Goal: Check status: Check status

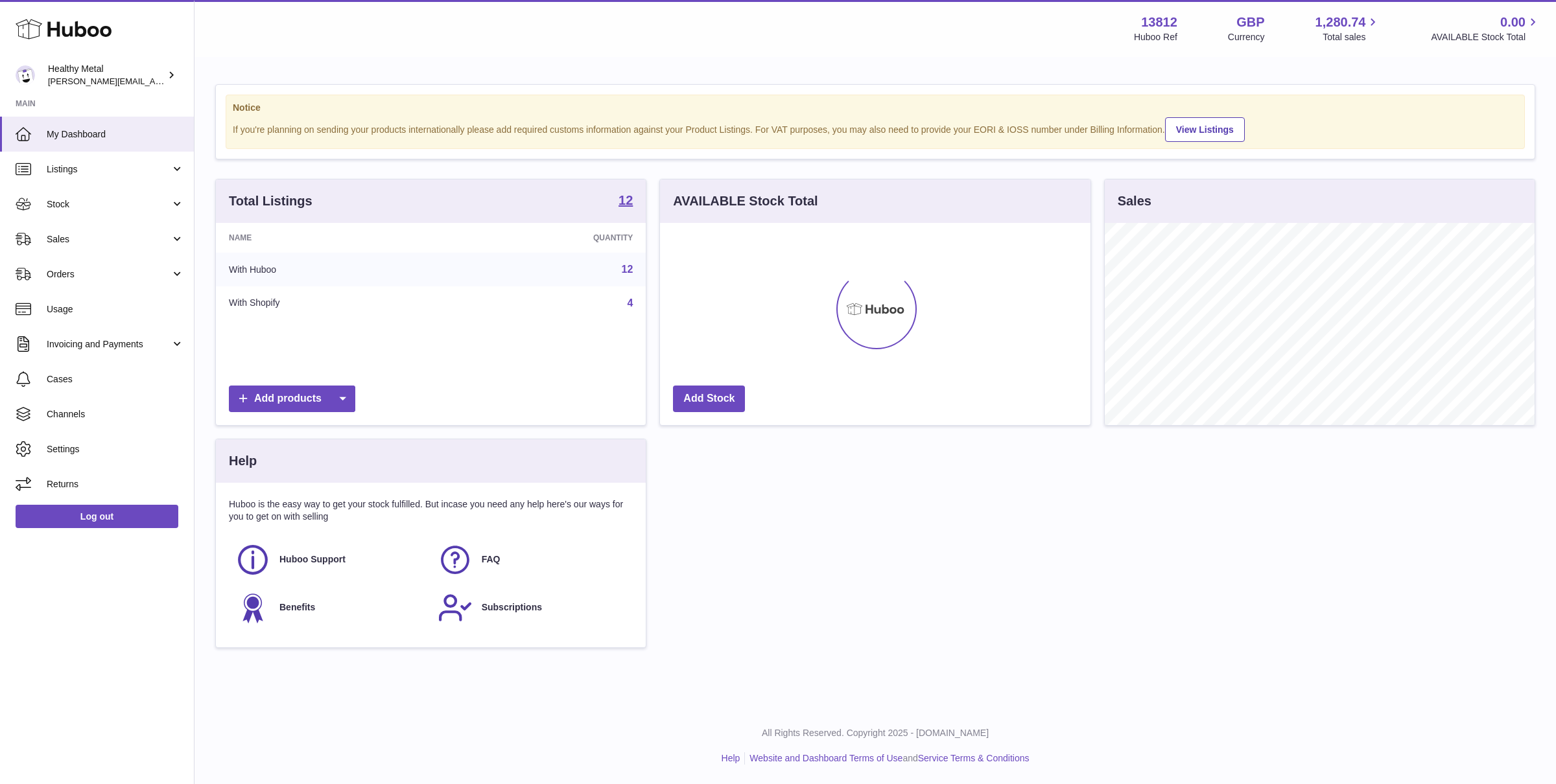
scroll to position [201, 430]
click at [87, 202] on span "Stock" at bounding box center [109, 205] width 124 height 13
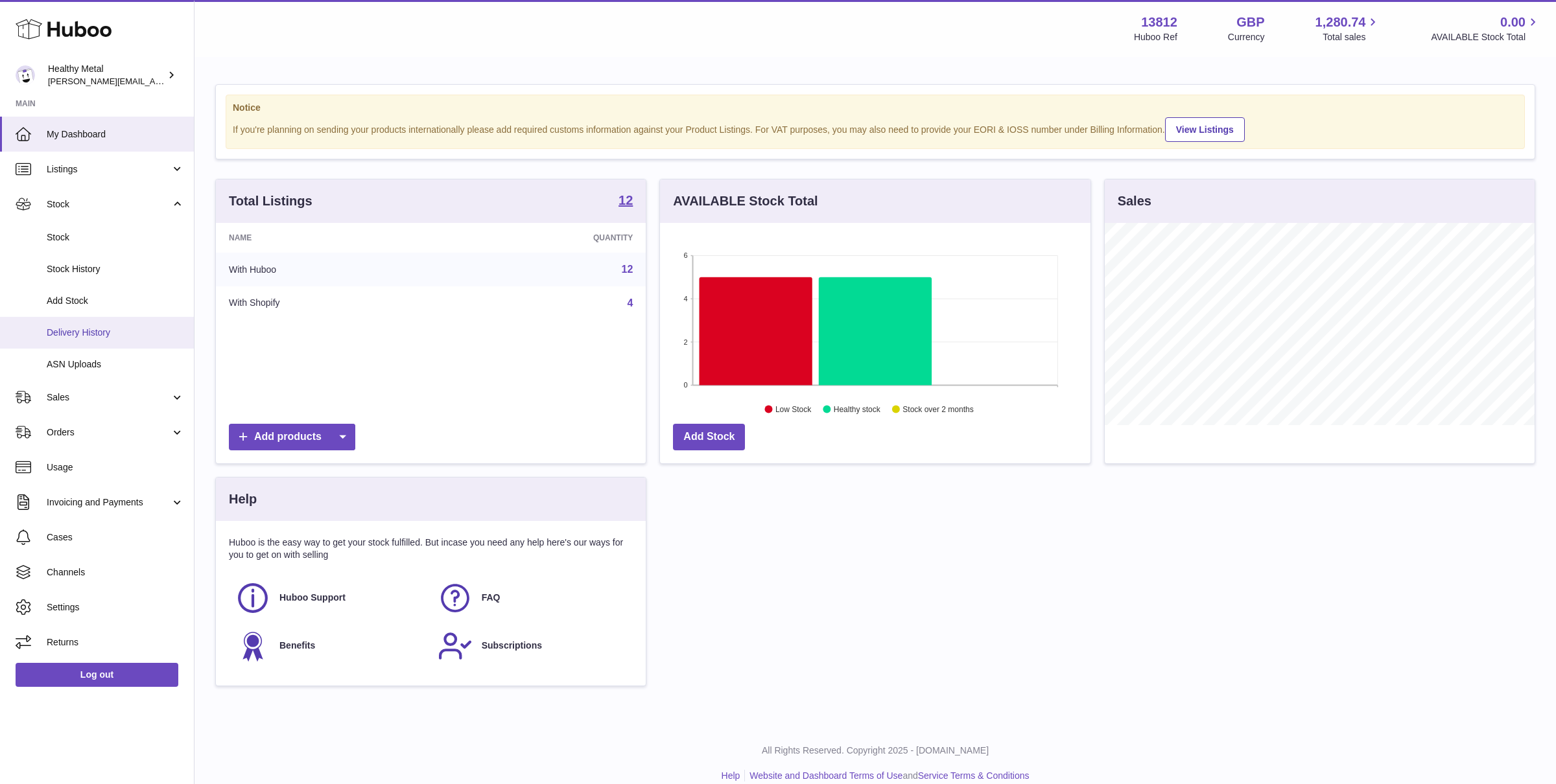
click at [66, 341] on link "Delivery History" at bounding box center [97, 332] width 194 height 31
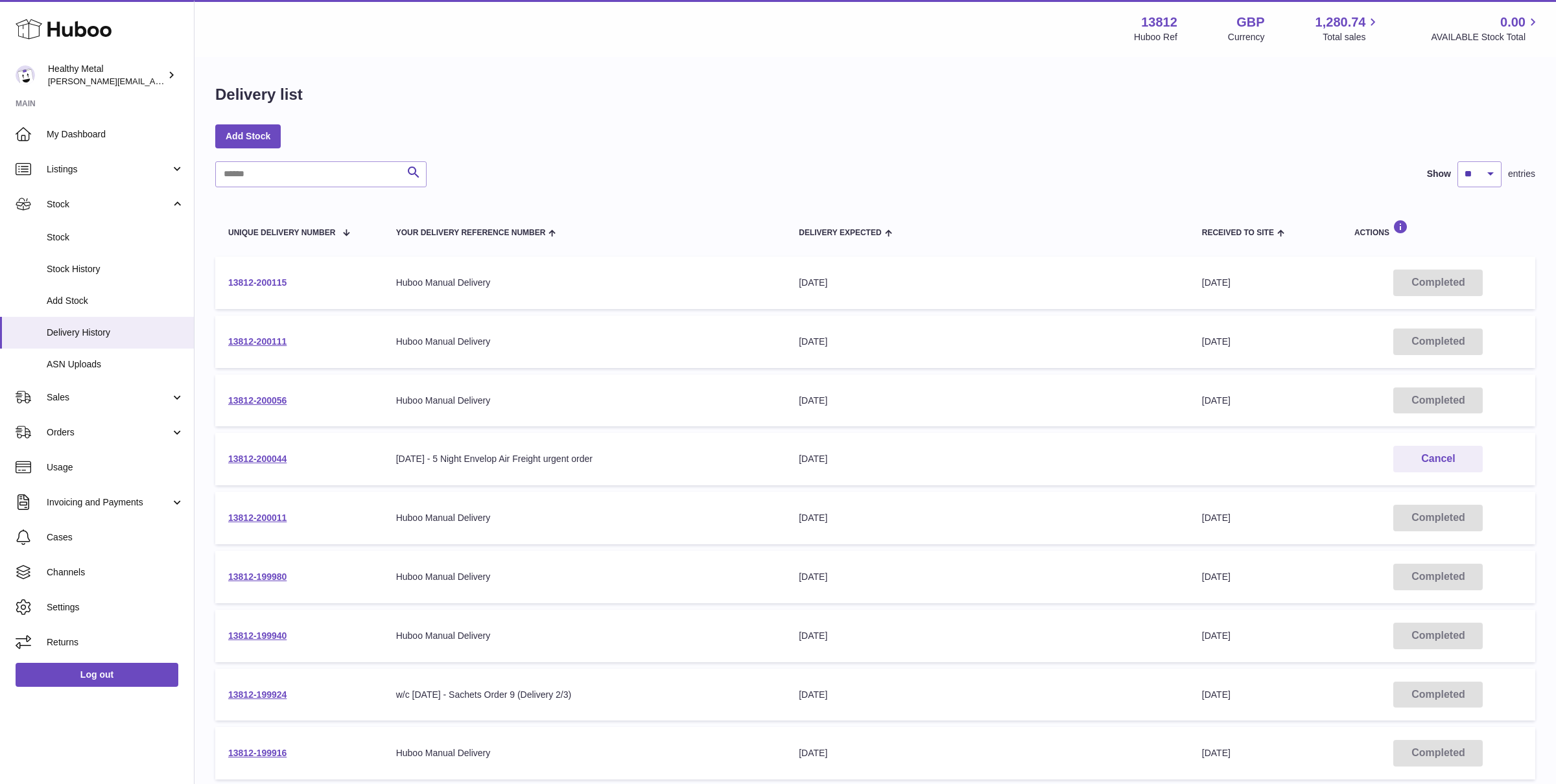
click at [264, 280] on link "13812-200115" at bounding box center [257, 283] width 58 height 11
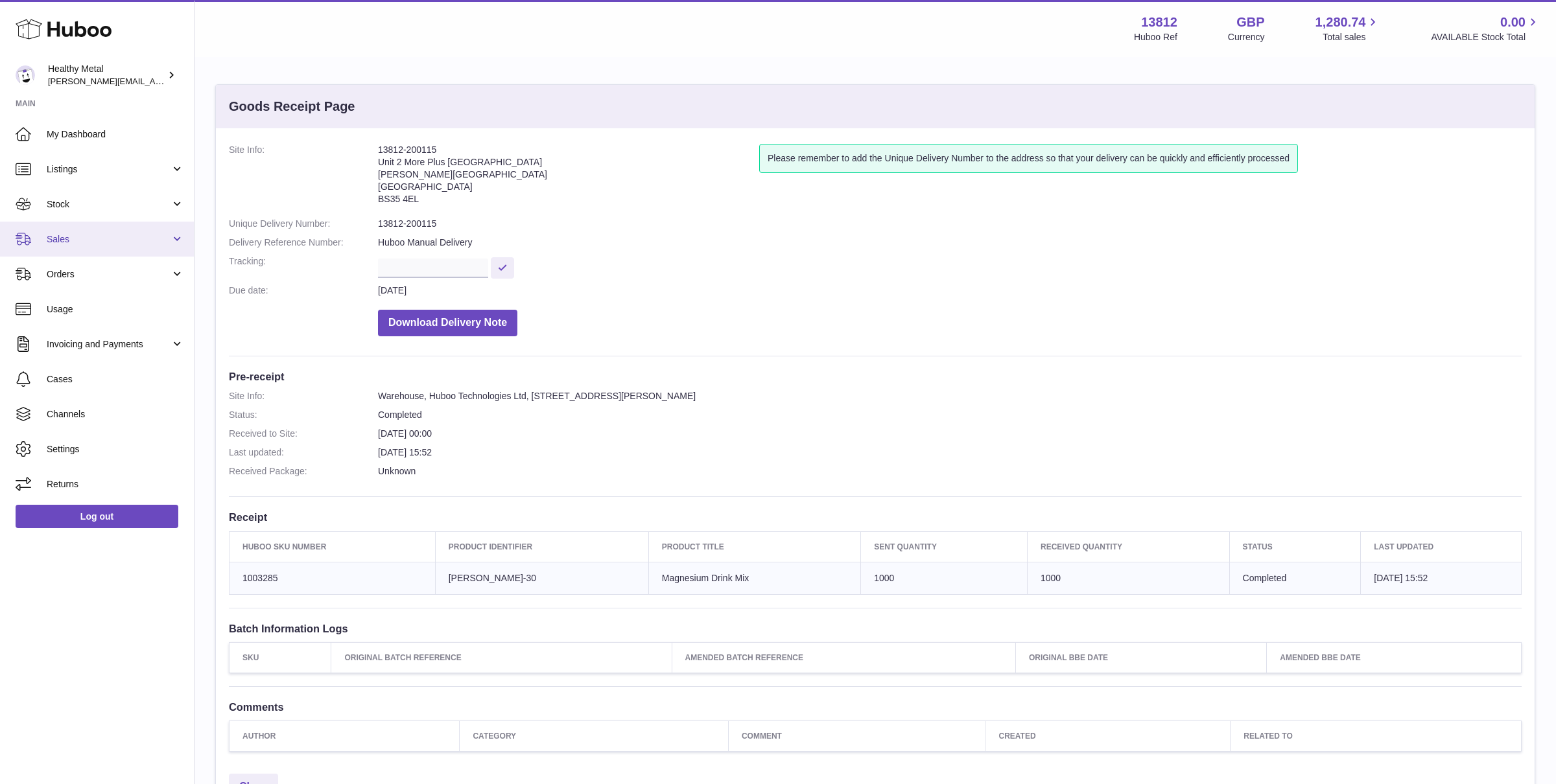
click at [100, 245] on link "Sales" at bounding box center [97, 239] width 194 height 35
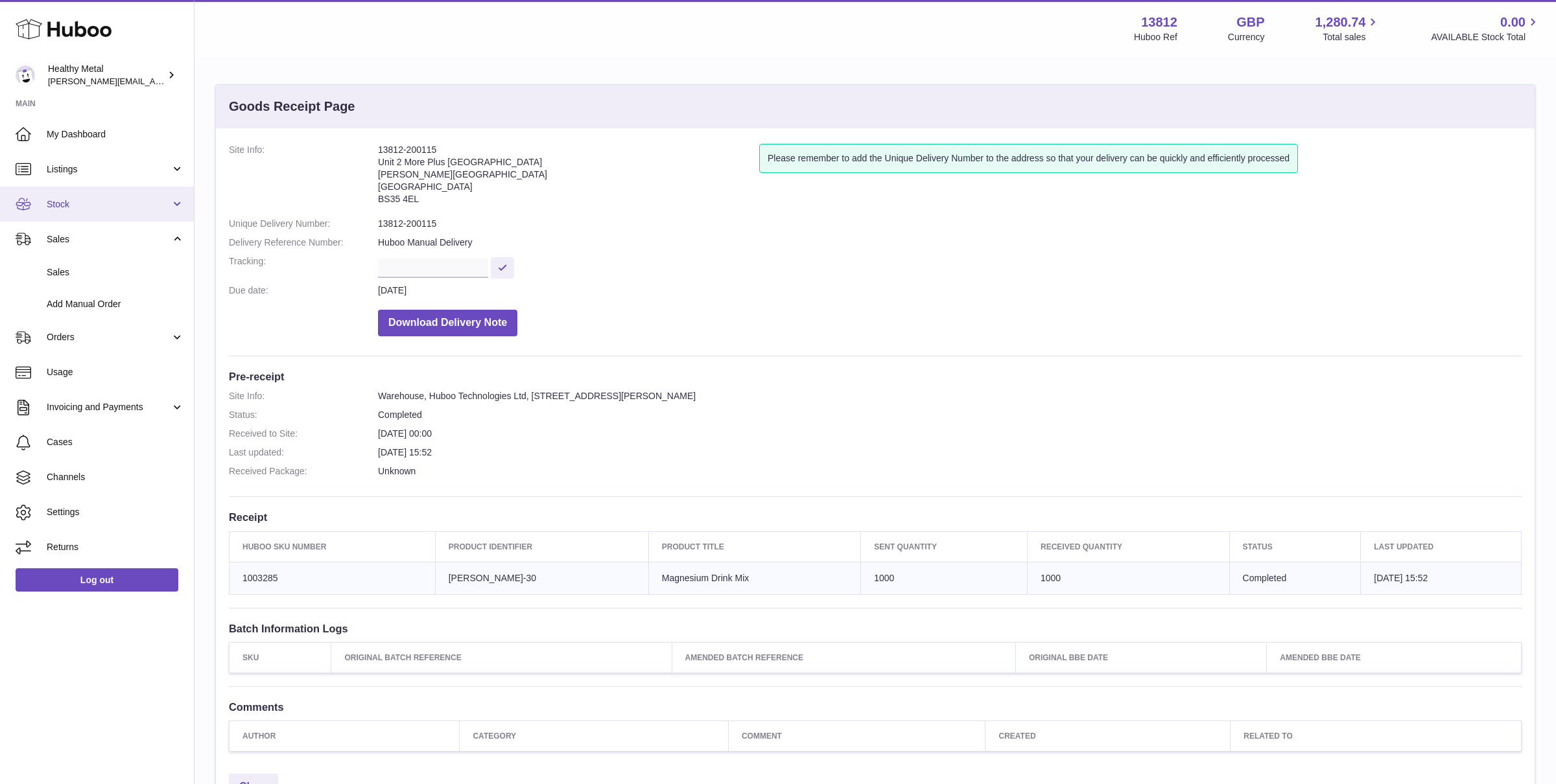
click at [99, 214] on link "Stock" at bounding box center [97, 204] width 194 height 35
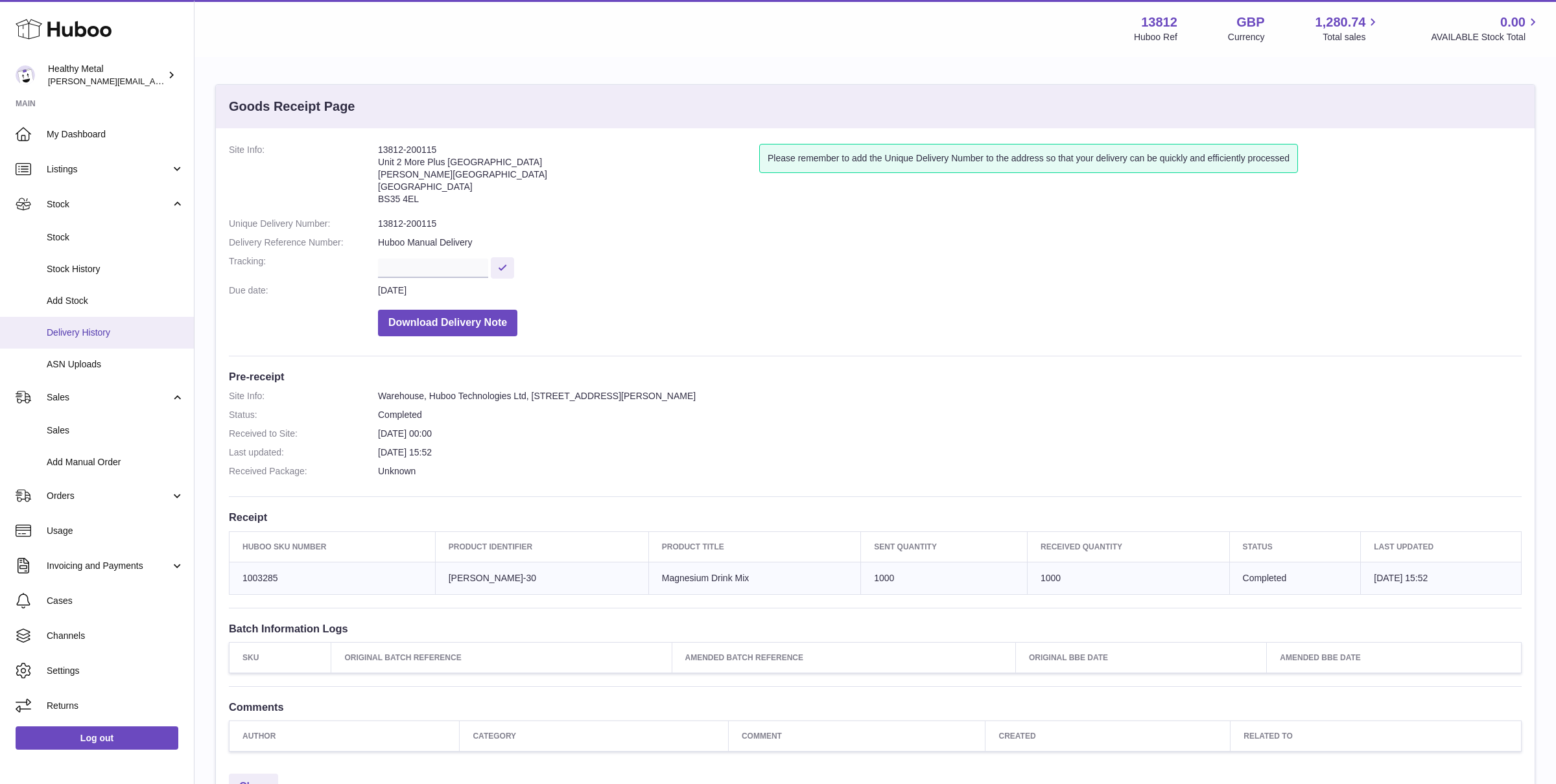
click at [87, 331] on span "Delivery History" at bounding box center [115, 333] width 138 height 13
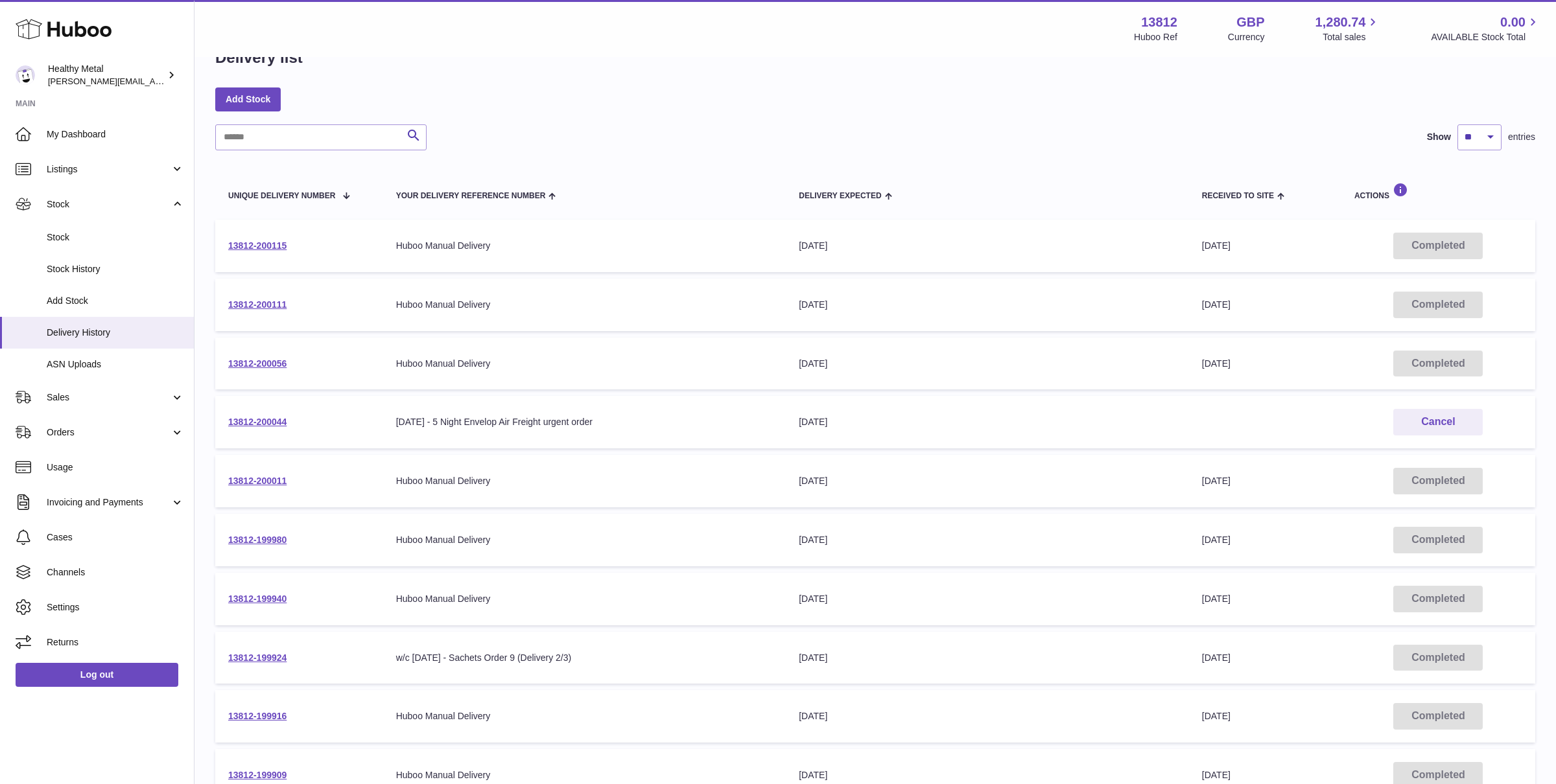
scroll to position [43, 0]
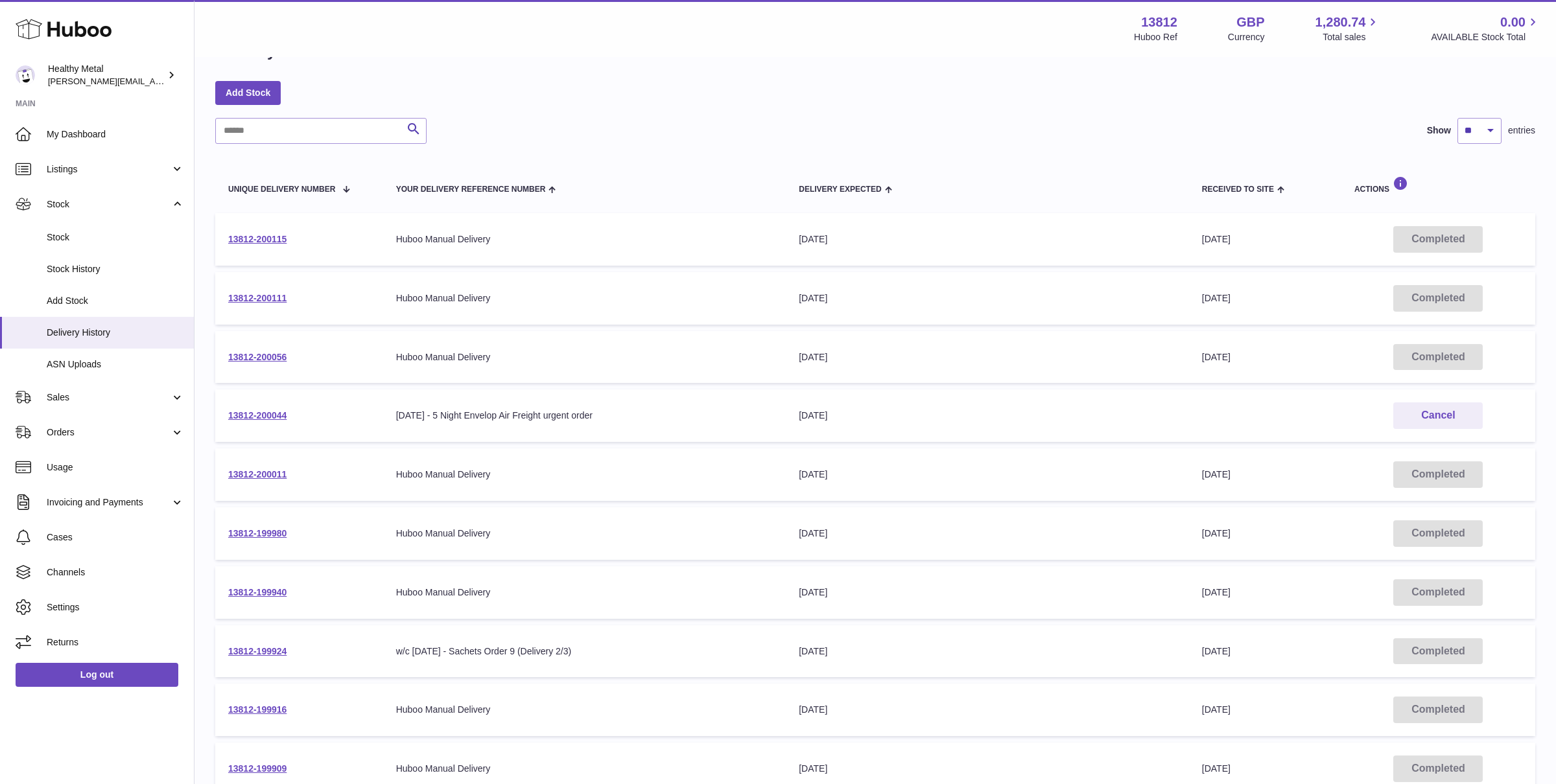
click at [251, 657] on td "13812-199924" at bounding box center [299, 652] width 168 height 52
click at [257, 651] on link "13812-199924" at bounding box center [257, 652] width 58 height 11
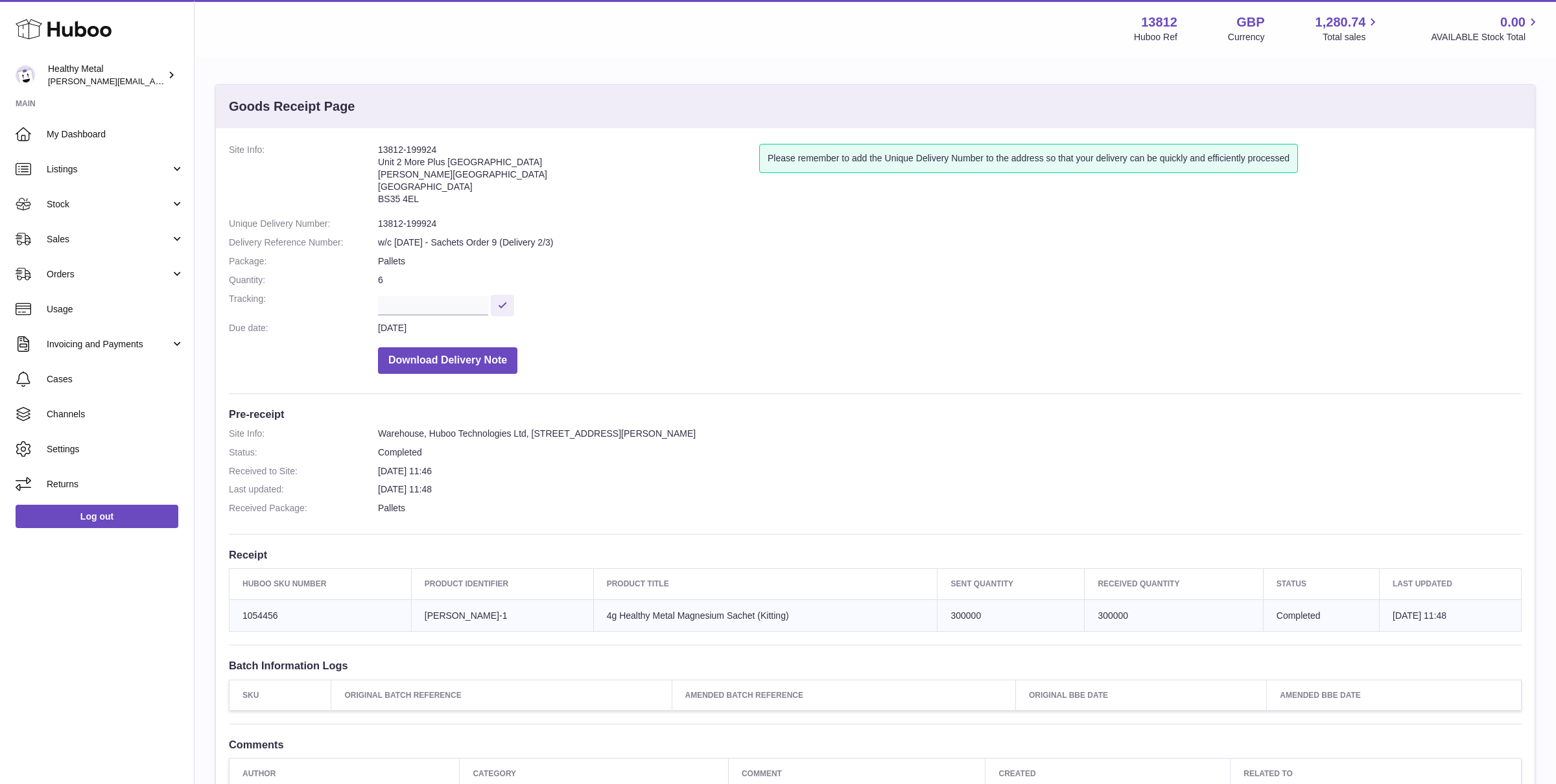
scroll to position [170, 0]
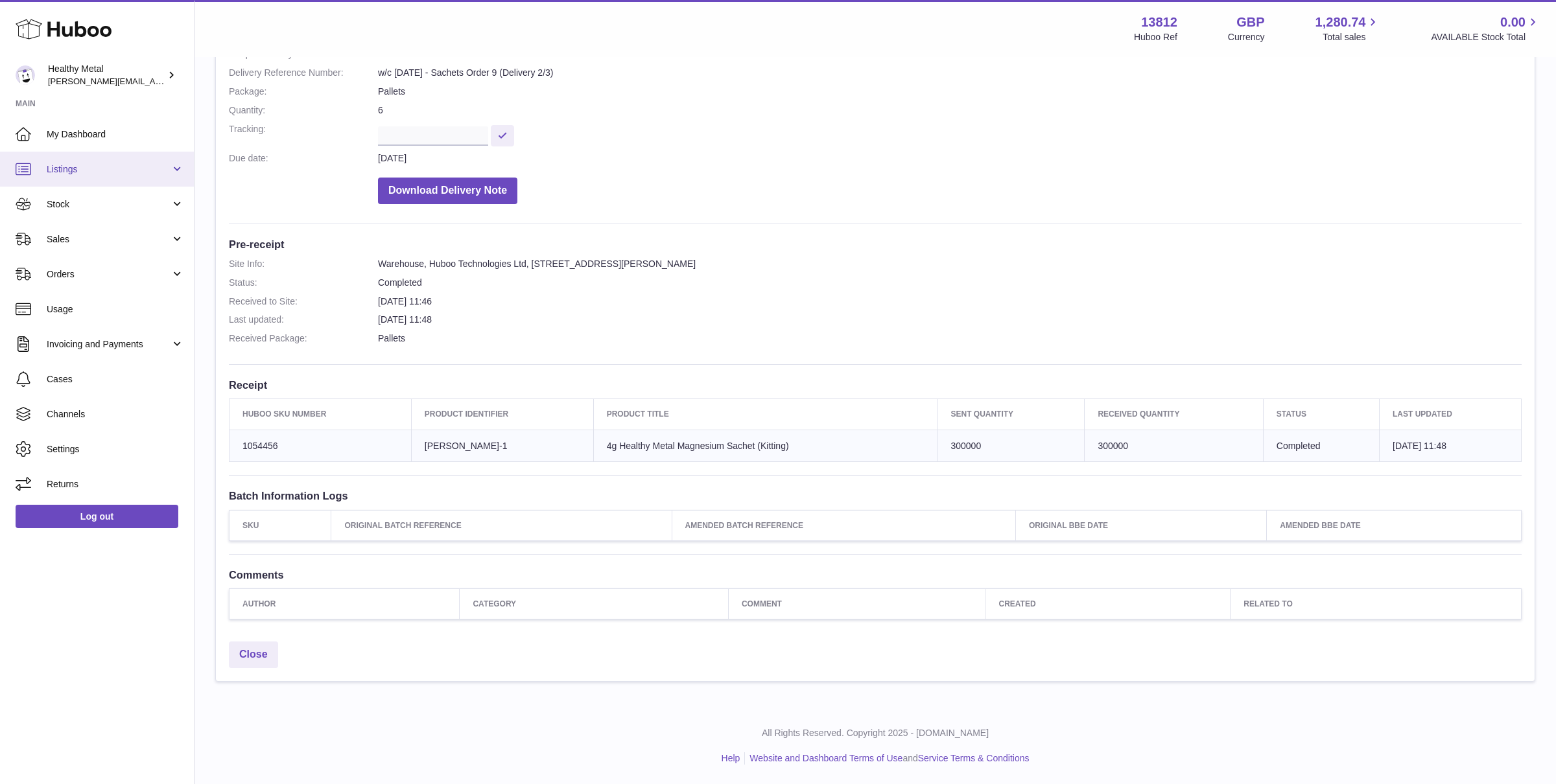
click at [92, 152] on link "Listings" at bounding box center [97, 169] width 194 height 35
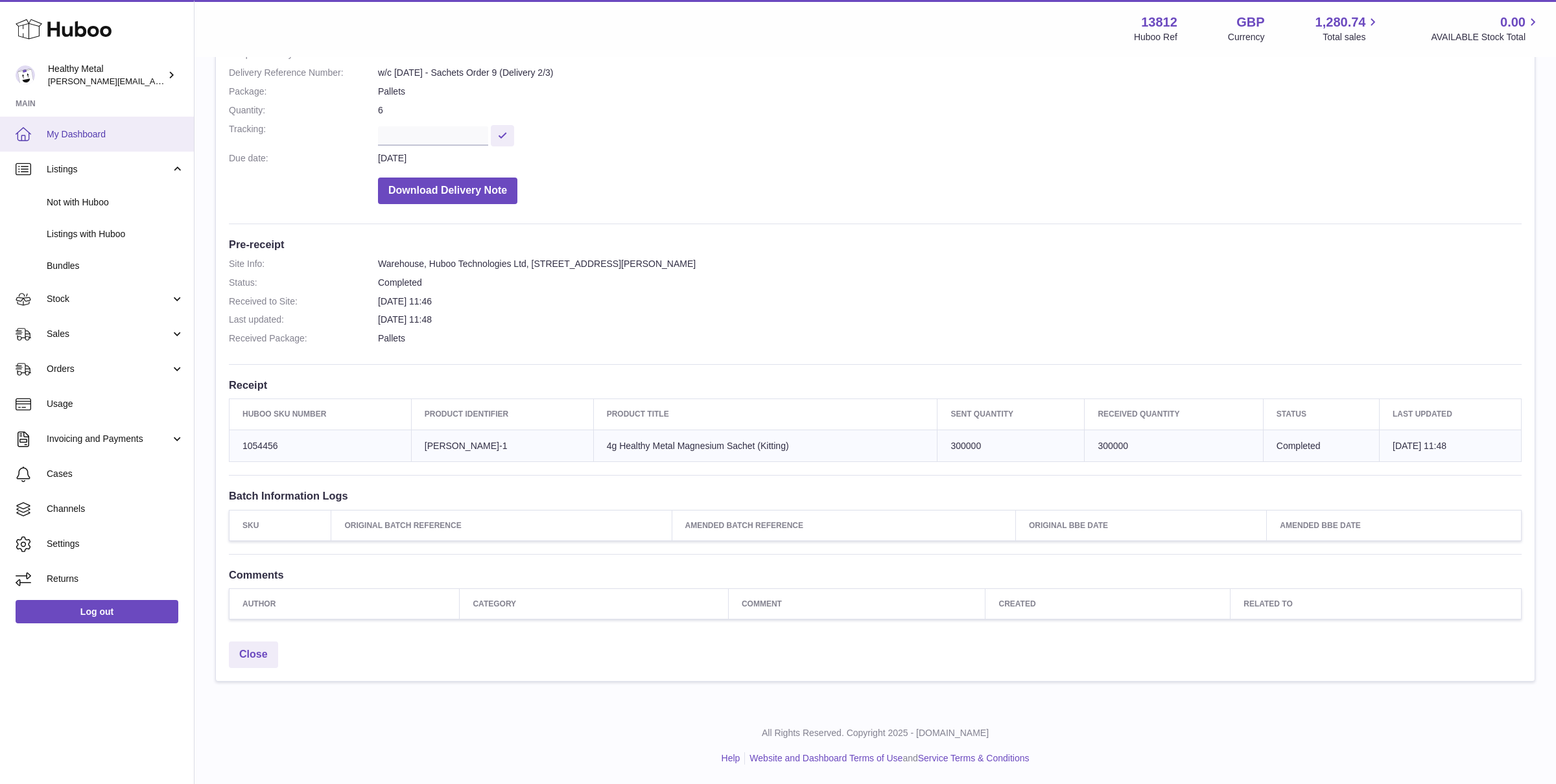
click at [80, 135] on span "My Dashboard" at bounding box center [115, 135] width 138 height 13
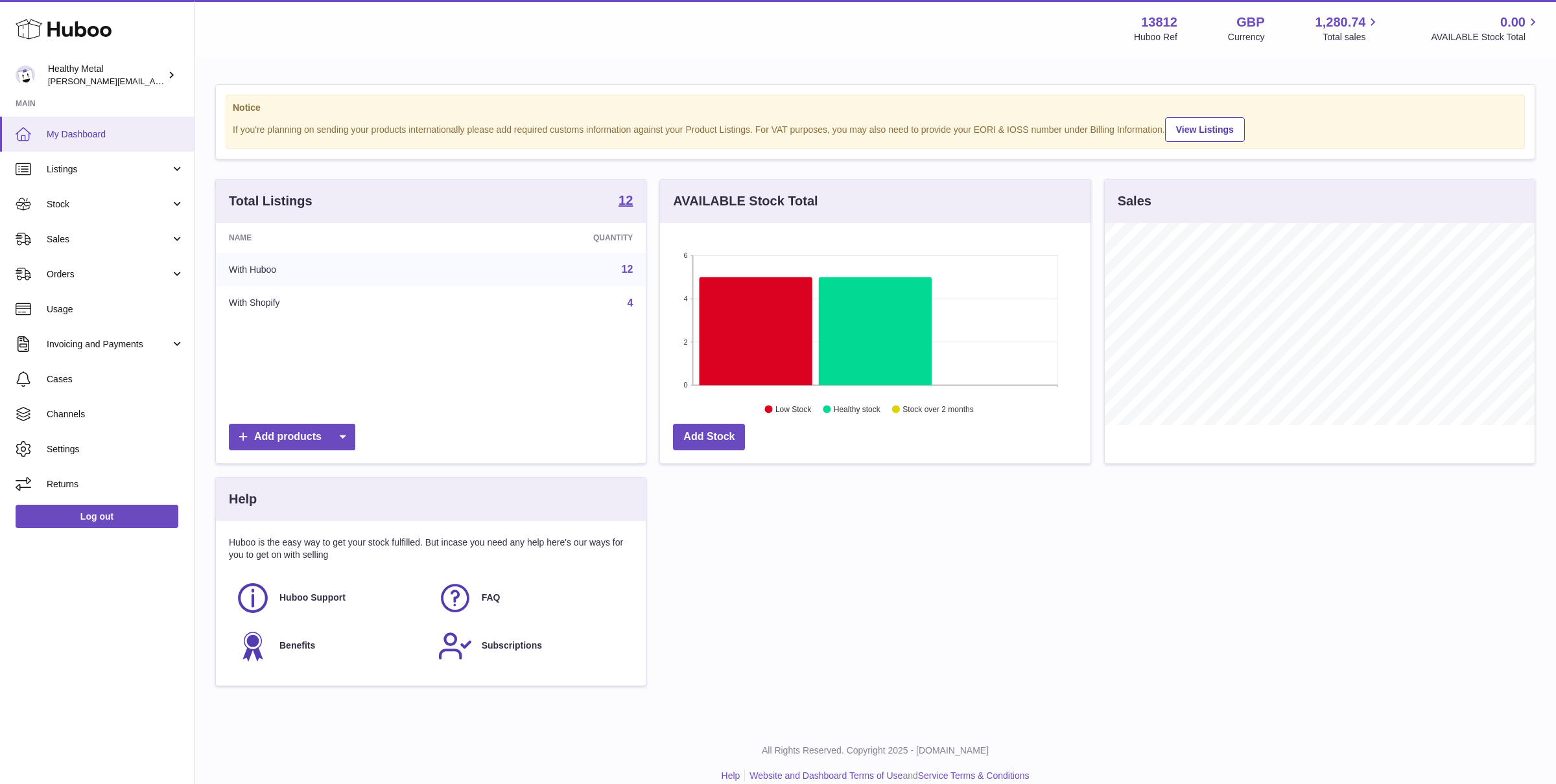
scroll to position [201, 430]
click at [130, 212] on link "Stock" at bounding box center [97, 204] width 194 height 35
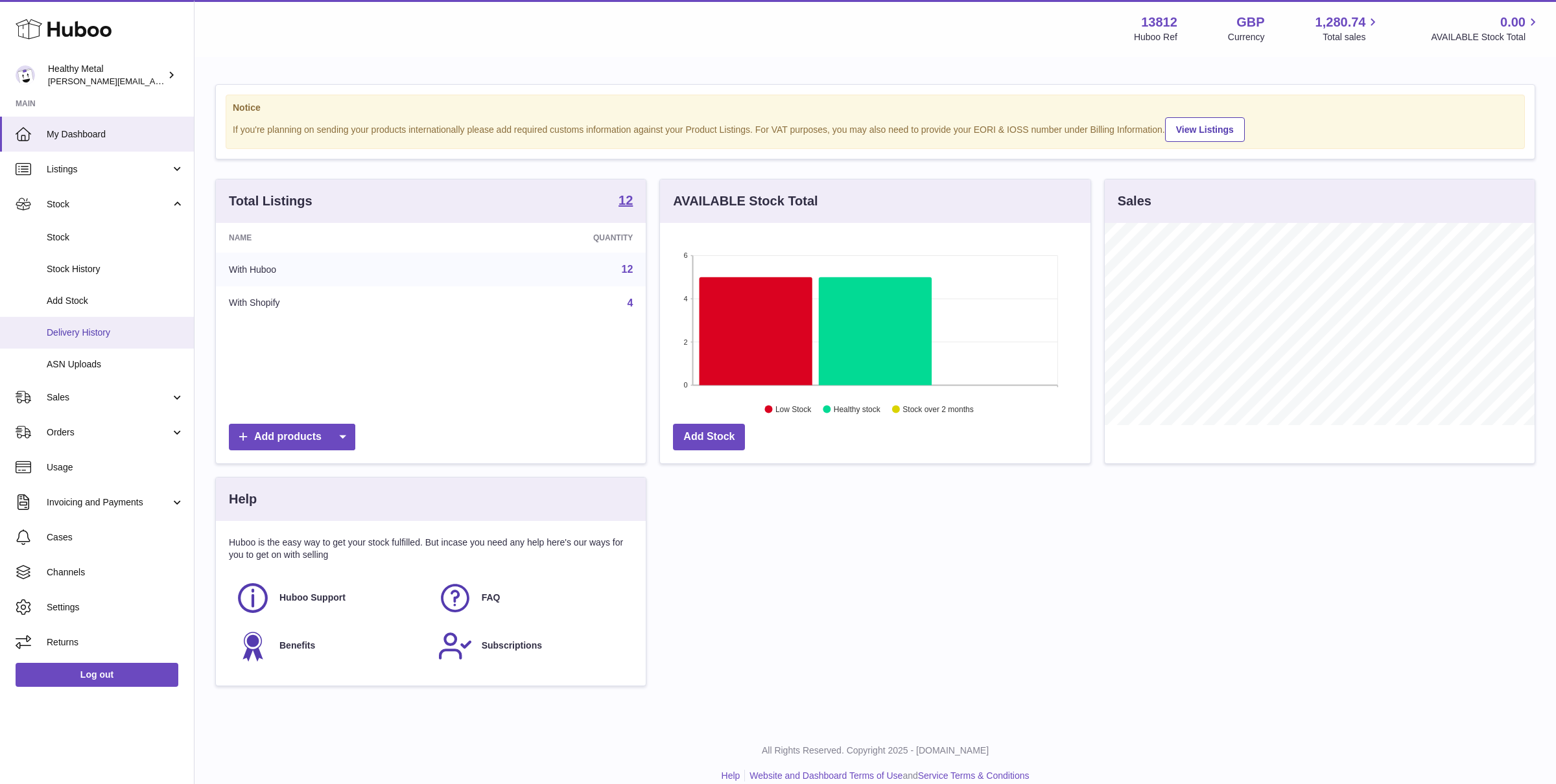
click at [117, 326] on span "Delivery History" at bounding box center [115, 333] width 138 height 13
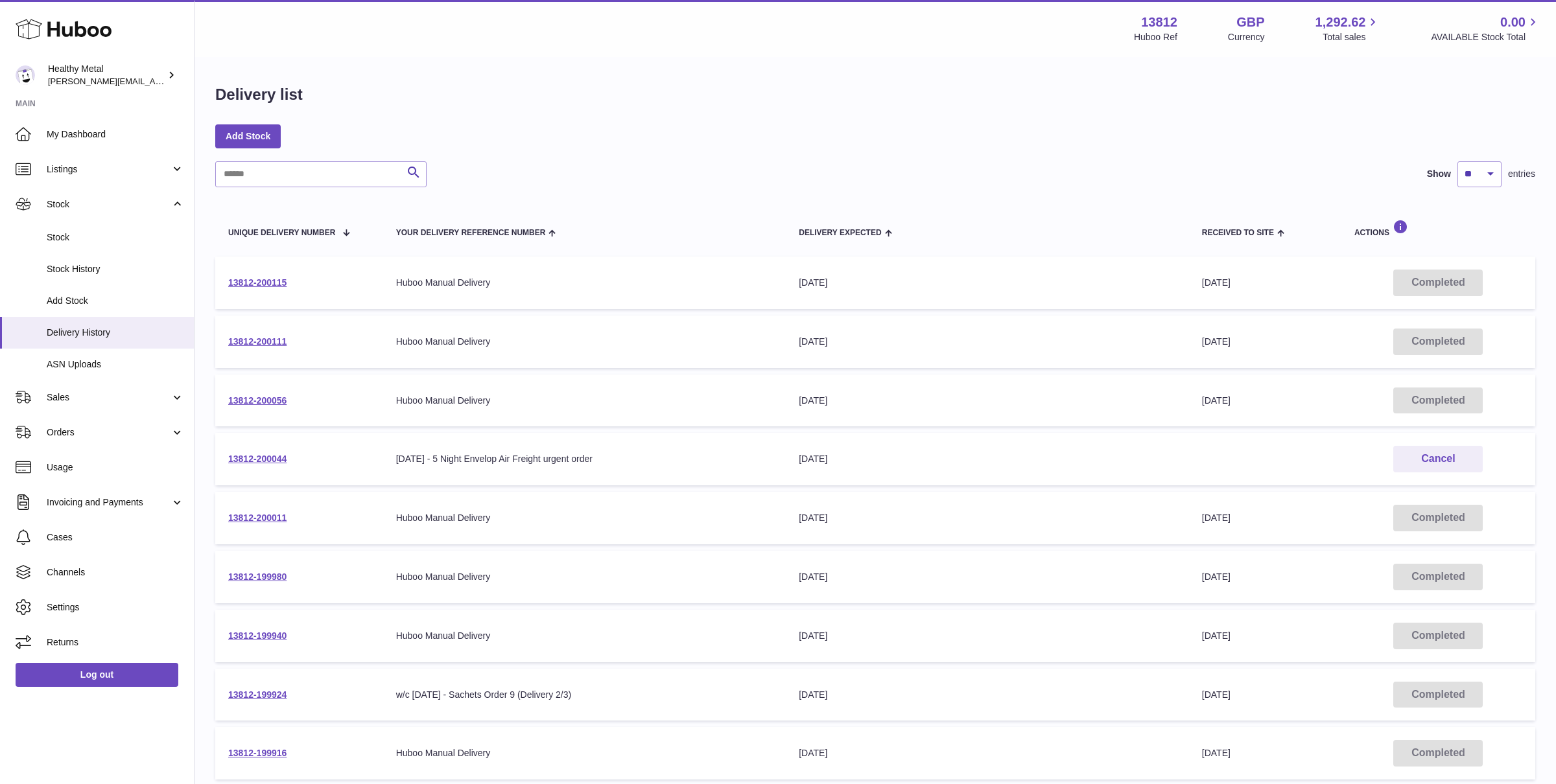
click at [244, 329] on td "13812-200111" at bounding box center [299, 342] width 168 height 52
click at [255, 336] on link "13812-200111" at bounding box center [257, 342] width 58 height 11
click at [233, 403] on link "13812-200056" at bounding box center [257, 401] width 58 height 11
